Goal: Navigation & Orientation: Find specific page/section

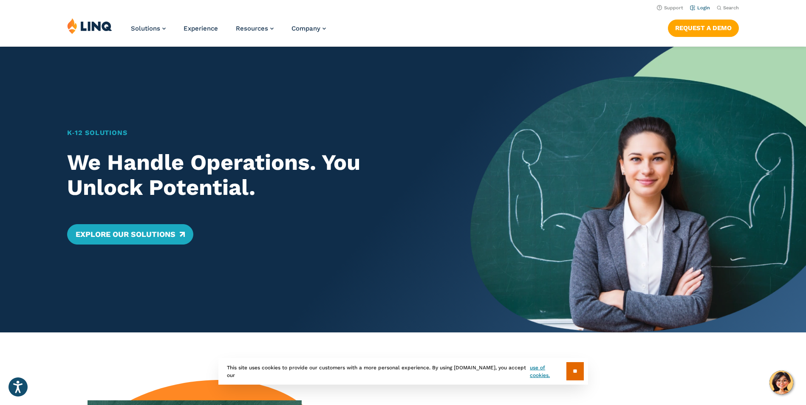
click at [698, 10] on link "Login" at bounding box center [700, 8] width 20 height 6
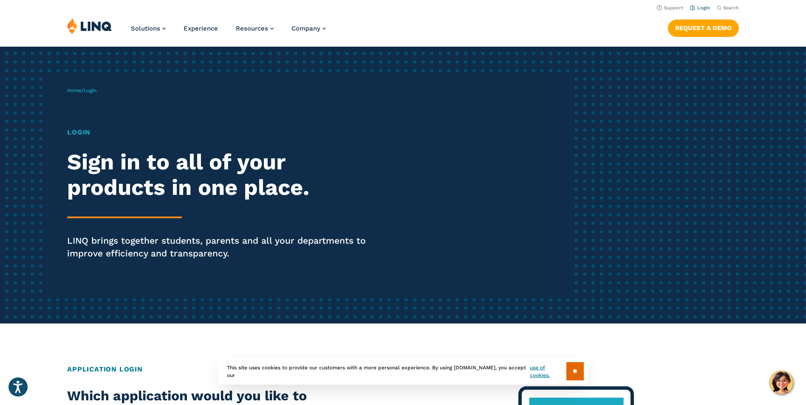
click at [703, 6] on link "Login" at bounding box center [700, 8] width 20 height 6
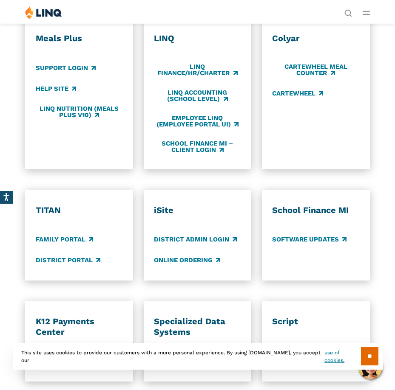
scroll to position [382, 0]
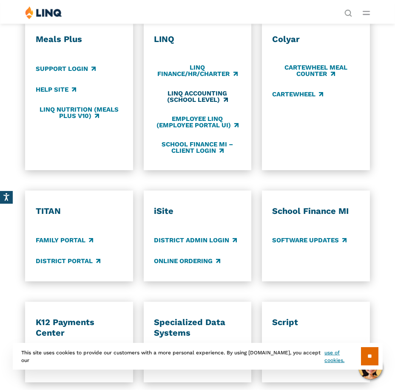
click at [185, 93] on link "LINQ Accounting (school level)" at bounding box center [197, 97] width 87 height 14
click at [82, 67] on link "Support Login" at bounding box center [66, 68] width 60 height 9
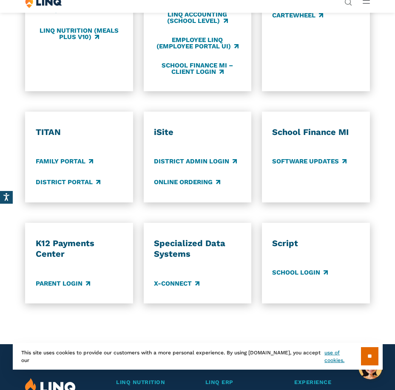
scroll to position [510, 0]
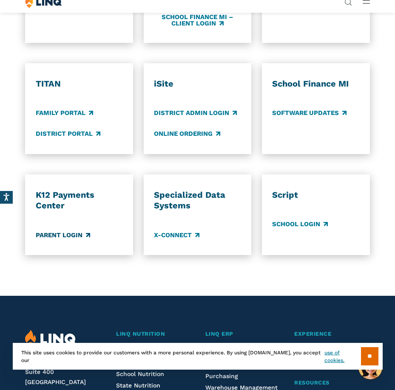
click at [75, 233] on link "Parent Login" at bounding box center [63, 235] width 54 height 9
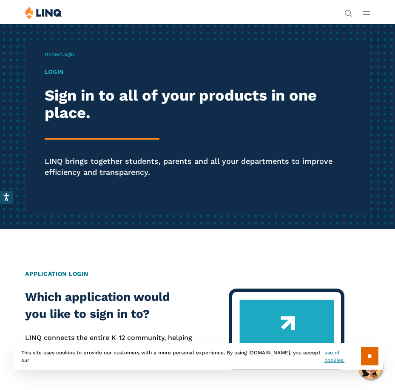
click at [51, 68] on h1 "Login" at bounding box center [198, 72] width 306 height 9
click at [53, 71] on h1 "Login" at bounding box center [198, 72] width 306 height 9
click at [54, 75] on h1 "Login" at bounding box center [198, 72] width 306 height 9
